Goal: Task Accomplishment & Management: Manage account settings

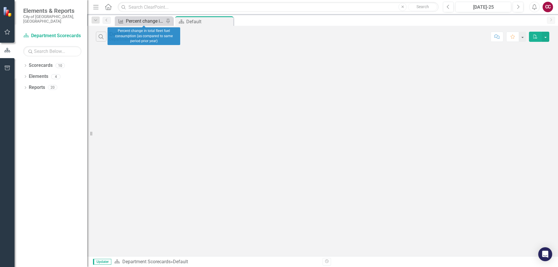
click at [153, 21] on div "Percent change in total fleet fuel consumption (as compared to same period prio…" at bounding box center [145, 20] width 38 height 7
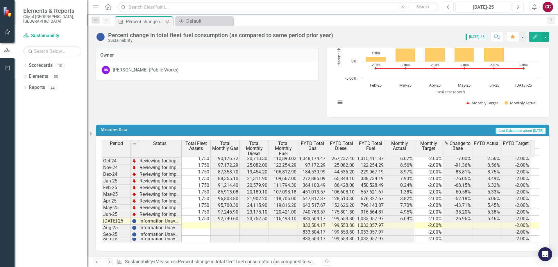
click at [198, 217] on td "1,750" at bounding box center [196, 219] width 29 height 7
click at [191, 222] on td at bounding box center [196, 225] width 29 height 7
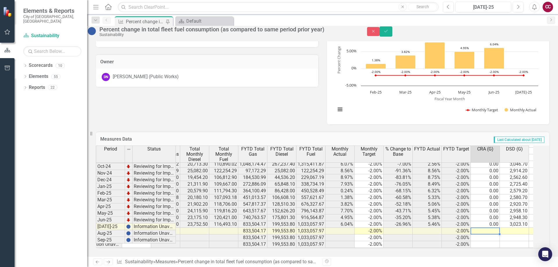
type textarea "0"
type textarea "3140.9"
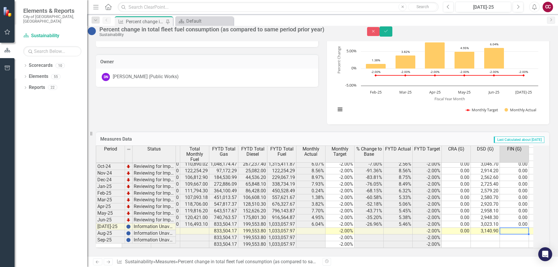
type textarea "0"
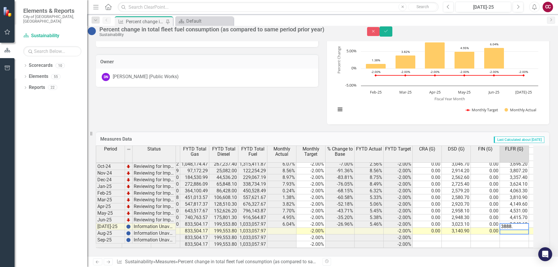
type textarea "3888.2"
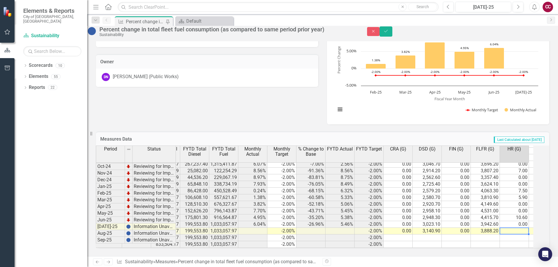
type textarea "0"
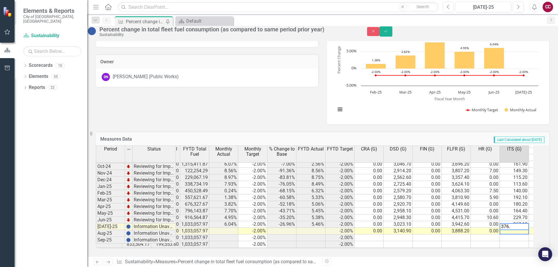
type textarea "376.6"
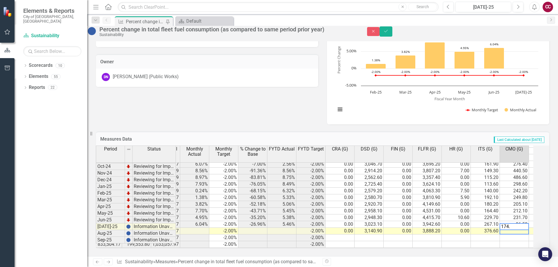
type textarea "174.9"
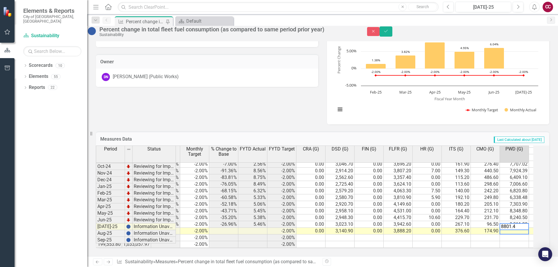
type textarea "8801.46"
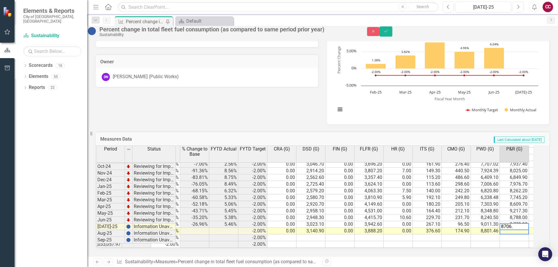
type textarea "8706.4"
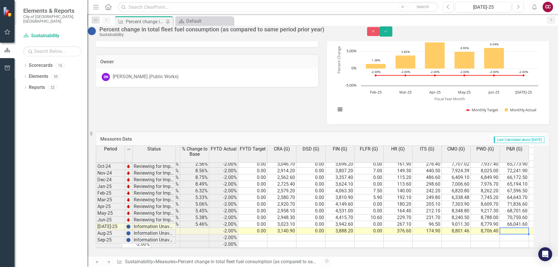
scroll to position [0, 286]
type textarea "66986.8"
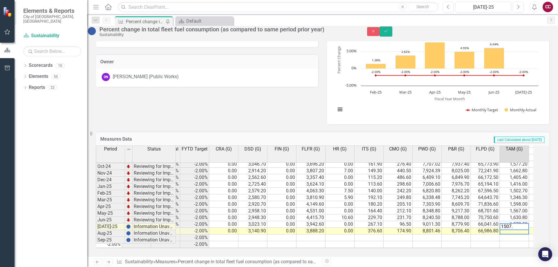
type textarea "1507.8"
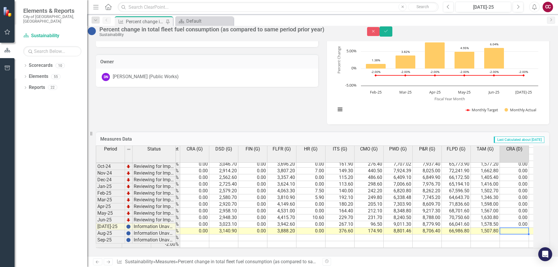
type textarea "0"
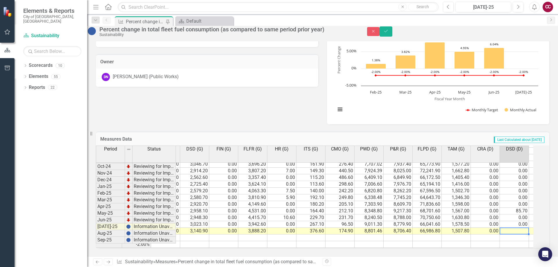
type textarea "0"
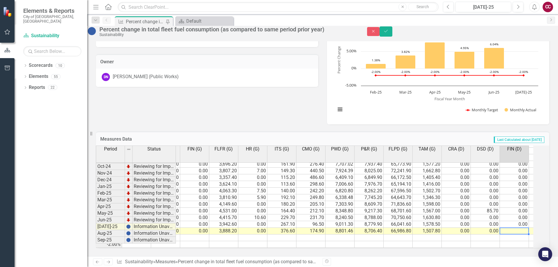
type textarea "0"
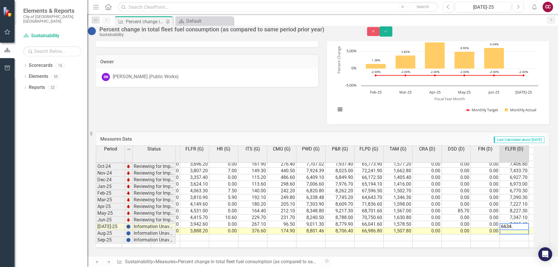
type textarea "6634.6"
